Goal: Task Accomplishment & Management: Use online tool/utility

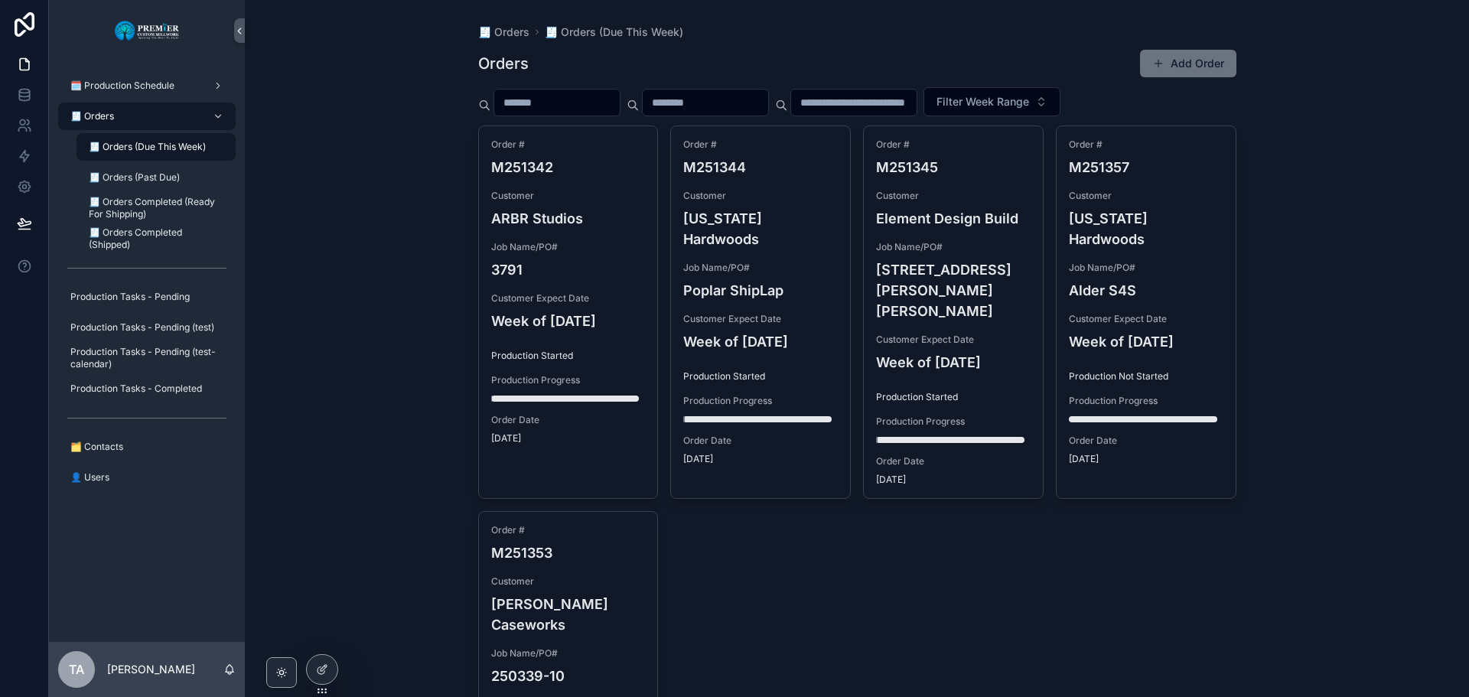
click at [138, 117] on div "🧾 Orders" at bounding box center [146, 116] width 159 height 24
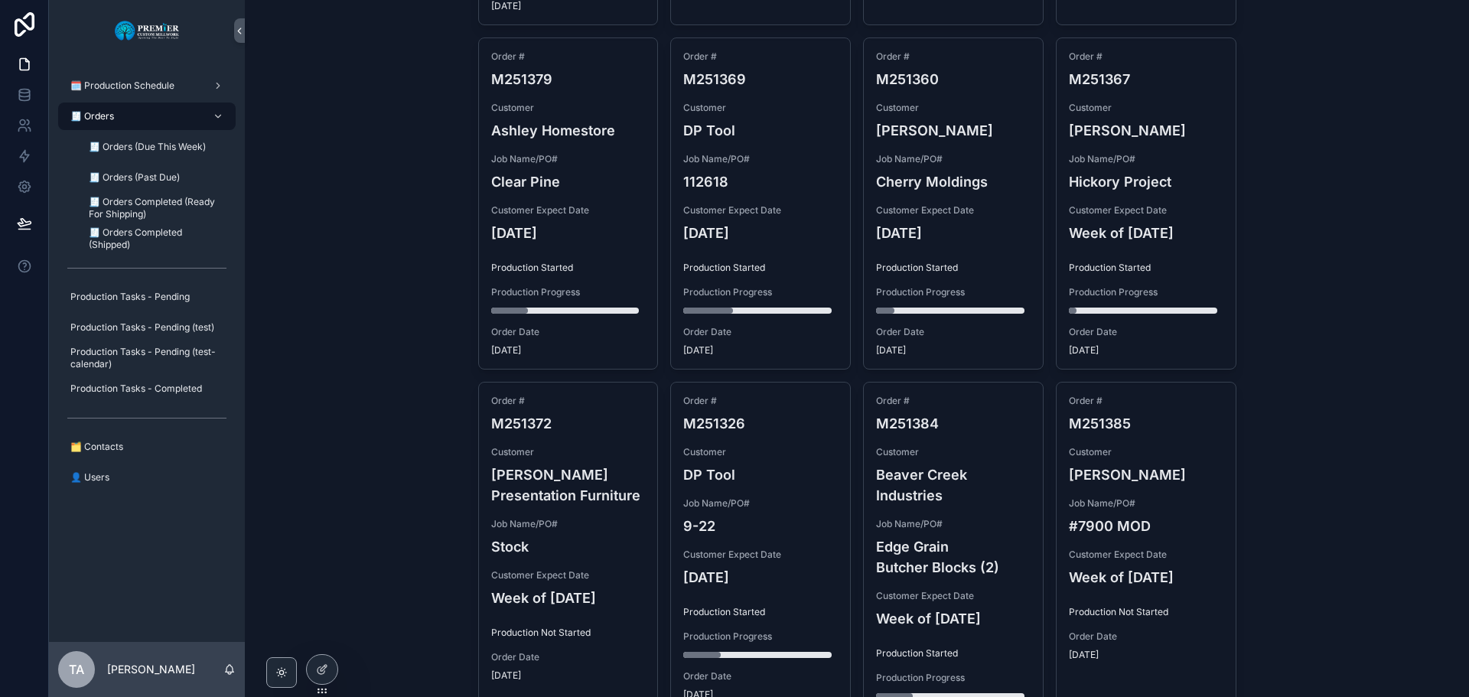
scroll to position [995, 0]
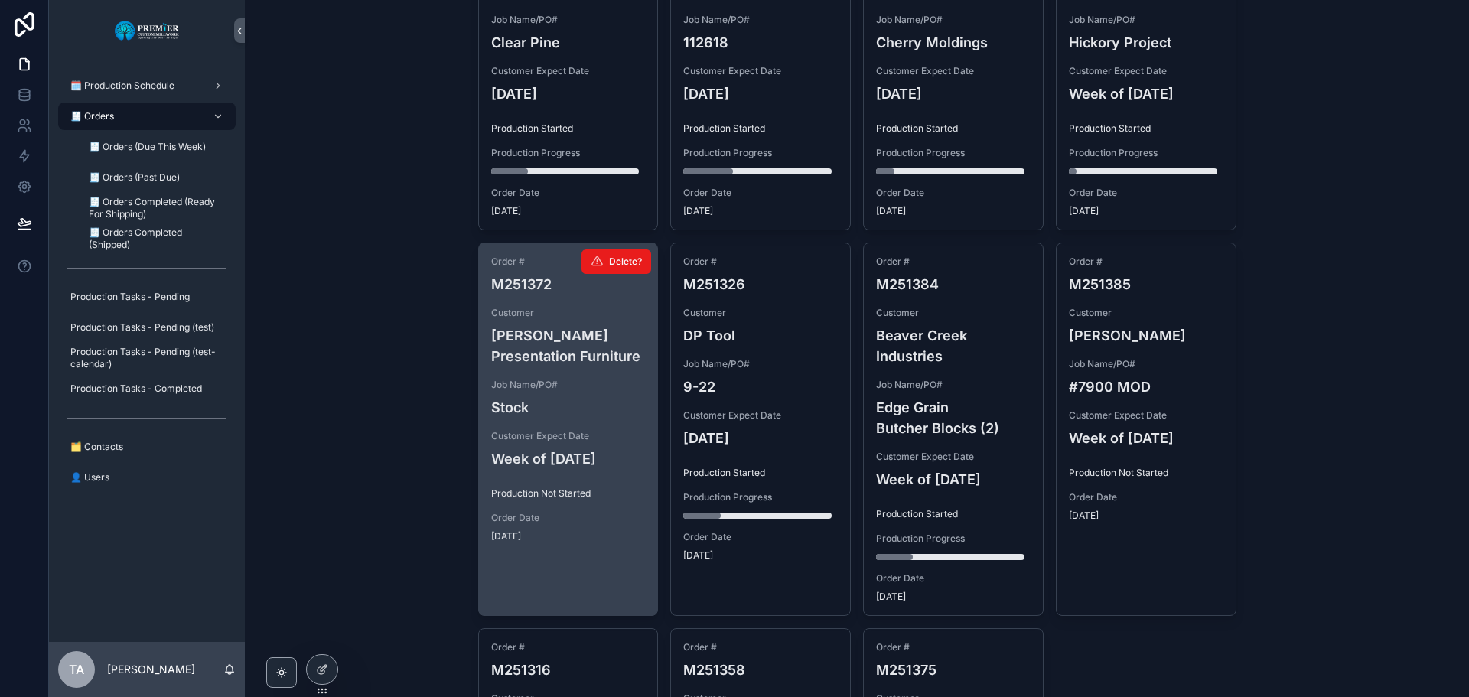
click at [601, 325] on h4 "[PERSON_NAME] Presentation Furniture" at bounding box center [568, 345] width 155 height 41
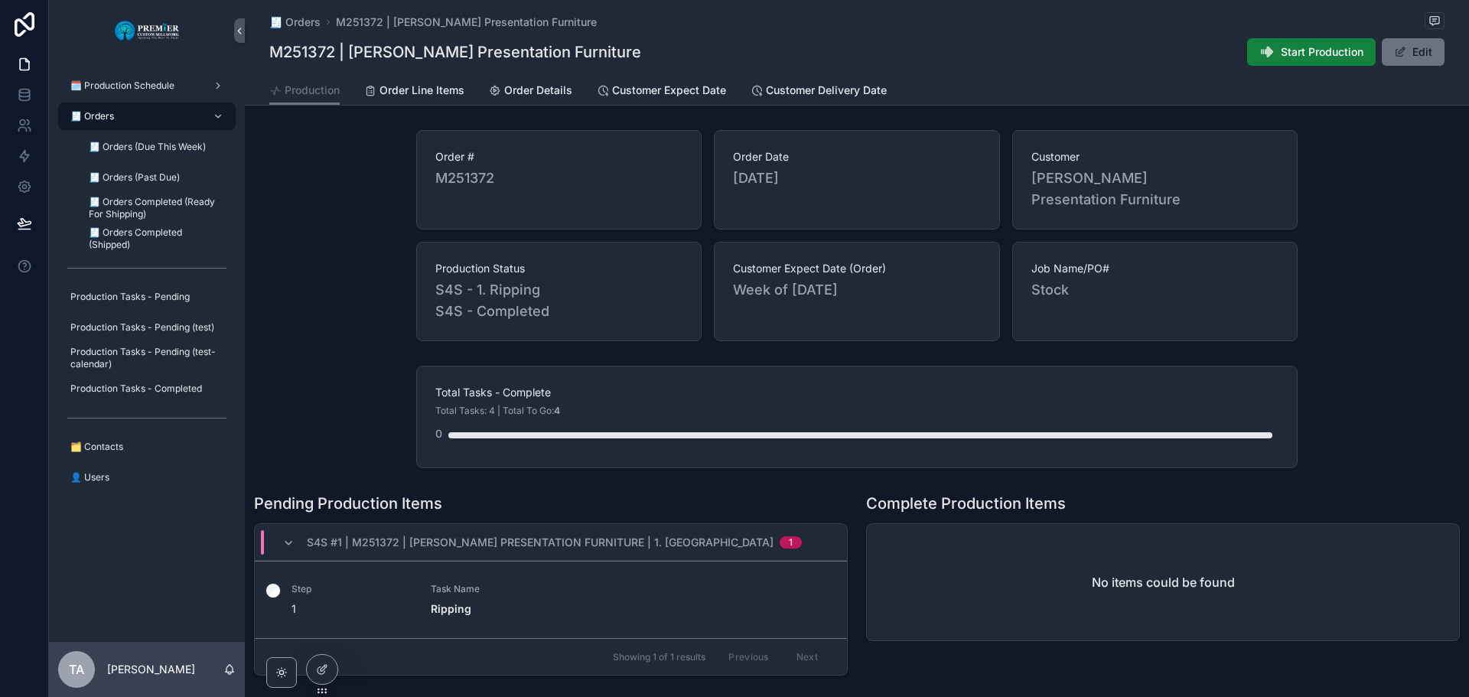
click at [1314, 58] on span "Start Production" at bounding box center [1322, 51] width 83 height 15
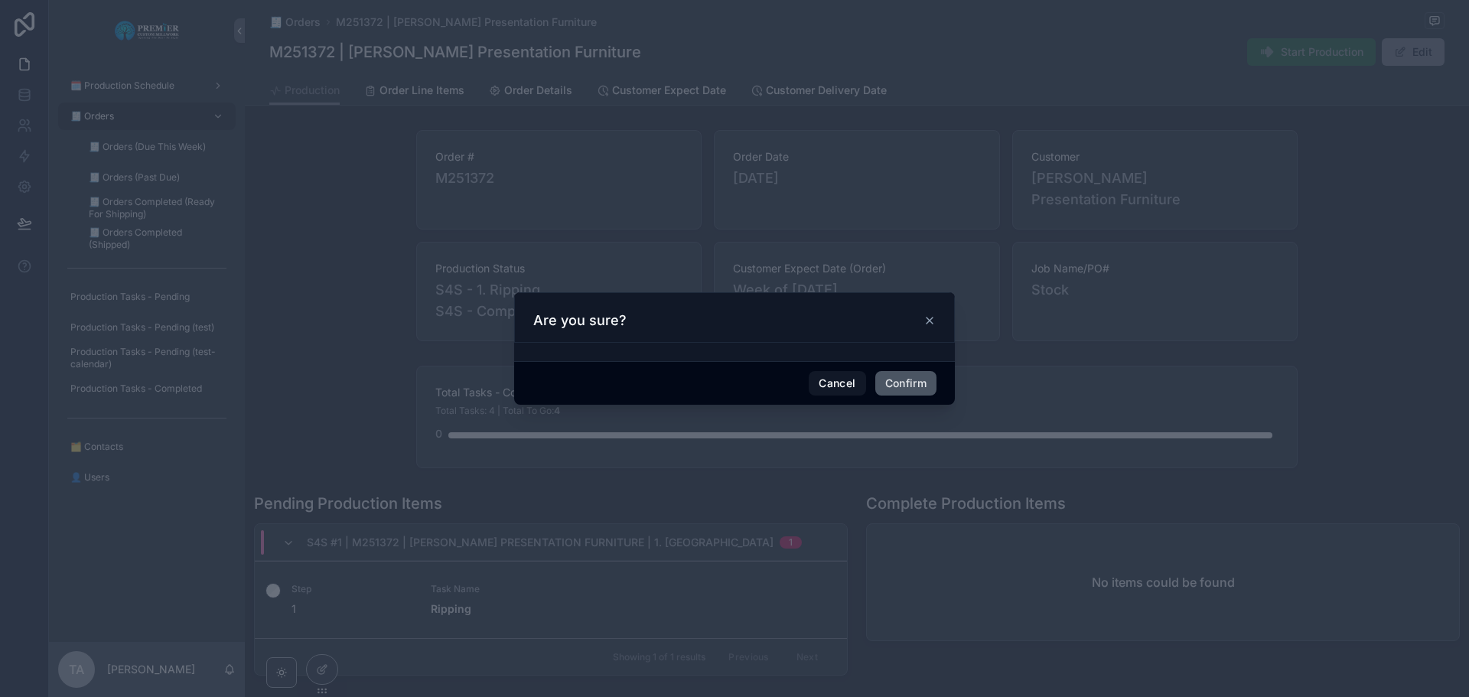
click at [900, 385] on button "Confirm" at bounding box center [905, 383] width 61 height 24
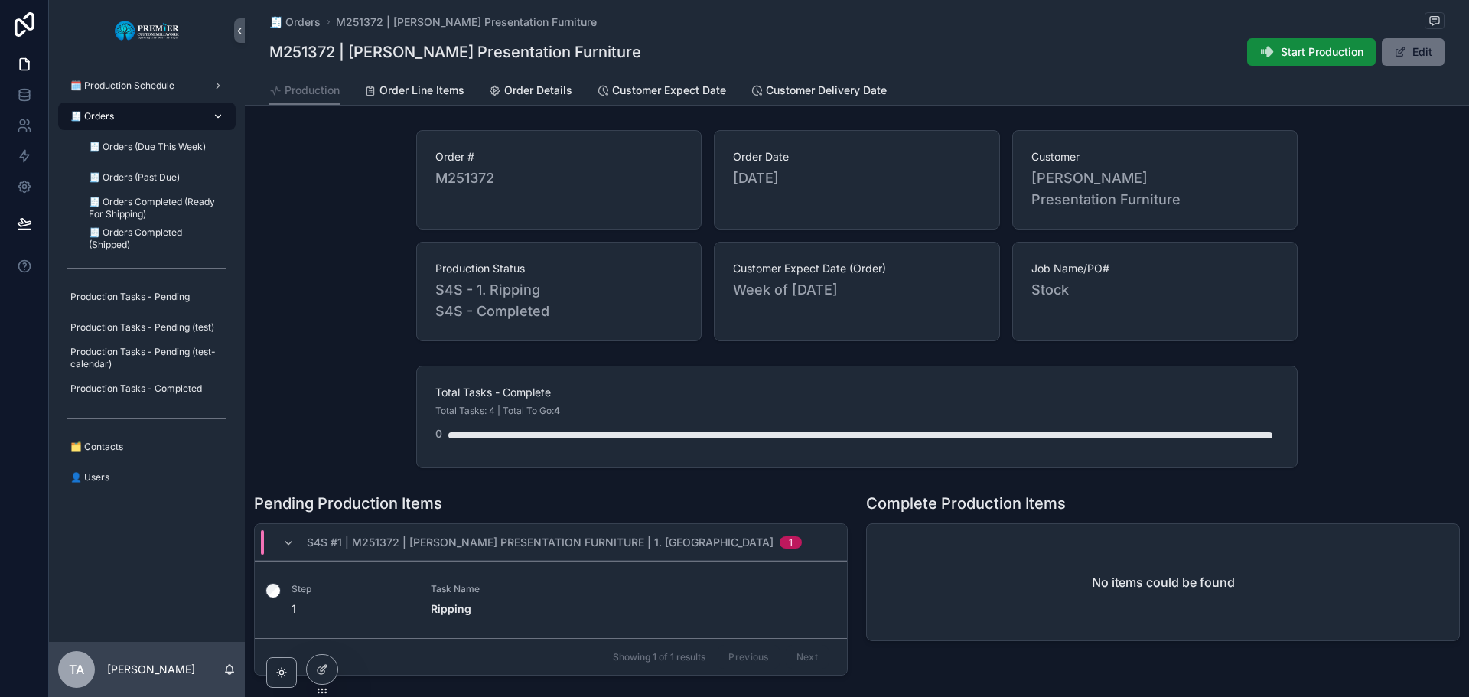
click at [122, 111] on div "🧾 Orders" at bounding box center [146, 116] width 159 height 24
